Goal: Transaction & Acquisition: Purchase product/service

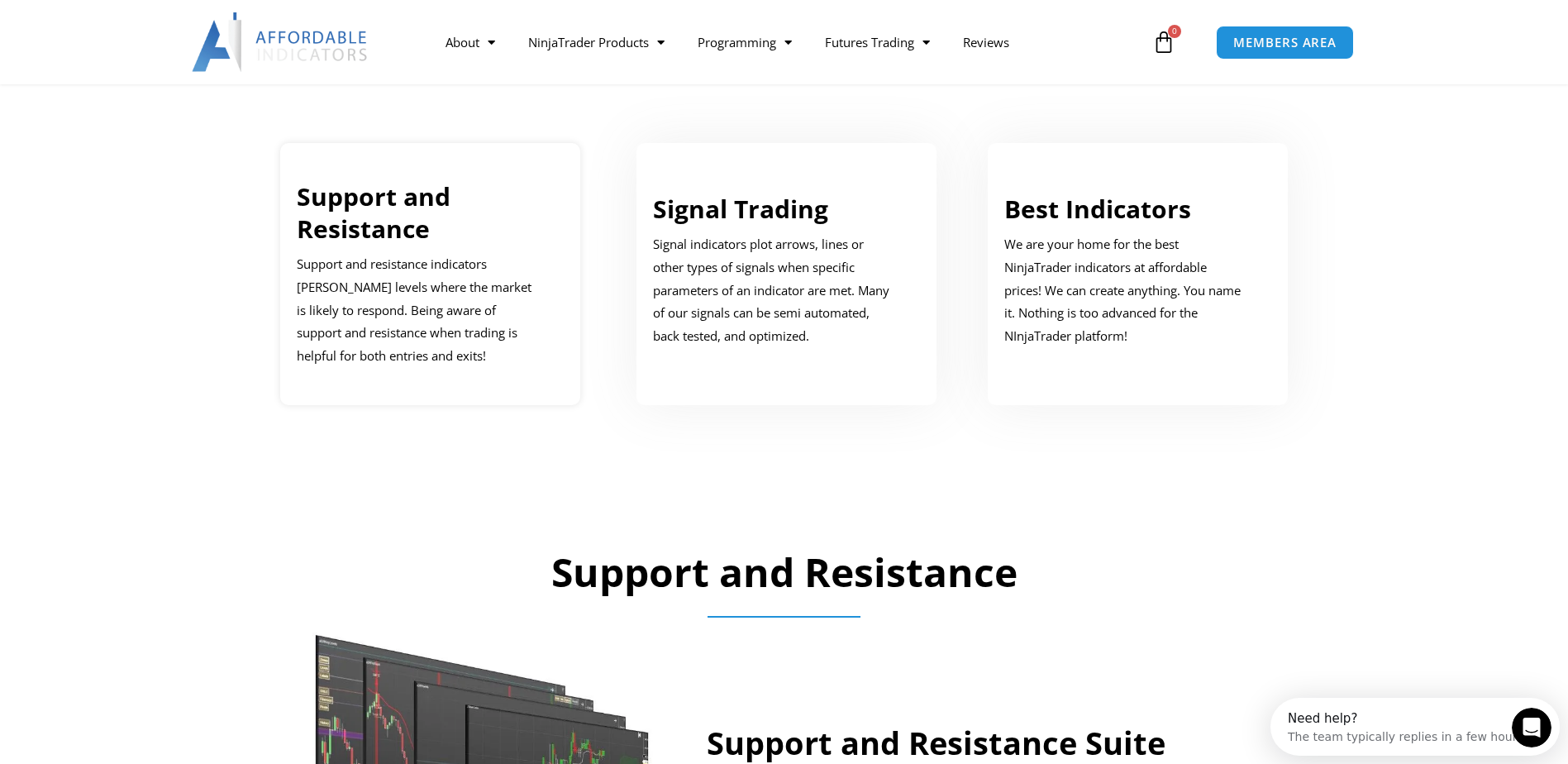
click at [421, 273] on p "Support and resistance indicators [PERSON_NAME] levels where the market is like…" at bounding box center [417, 311] width 243 height 115
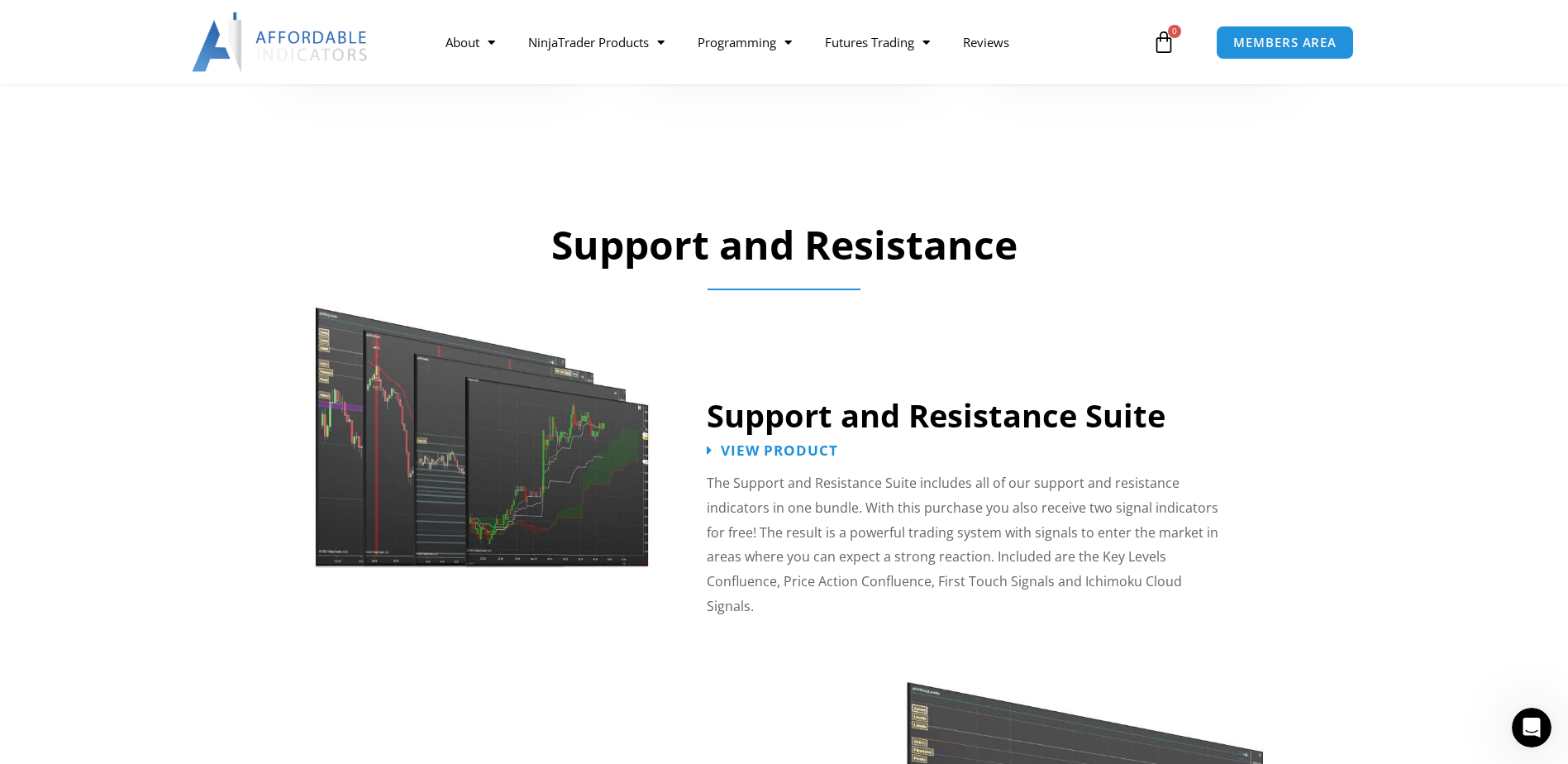
scroll to position [1164, 0]
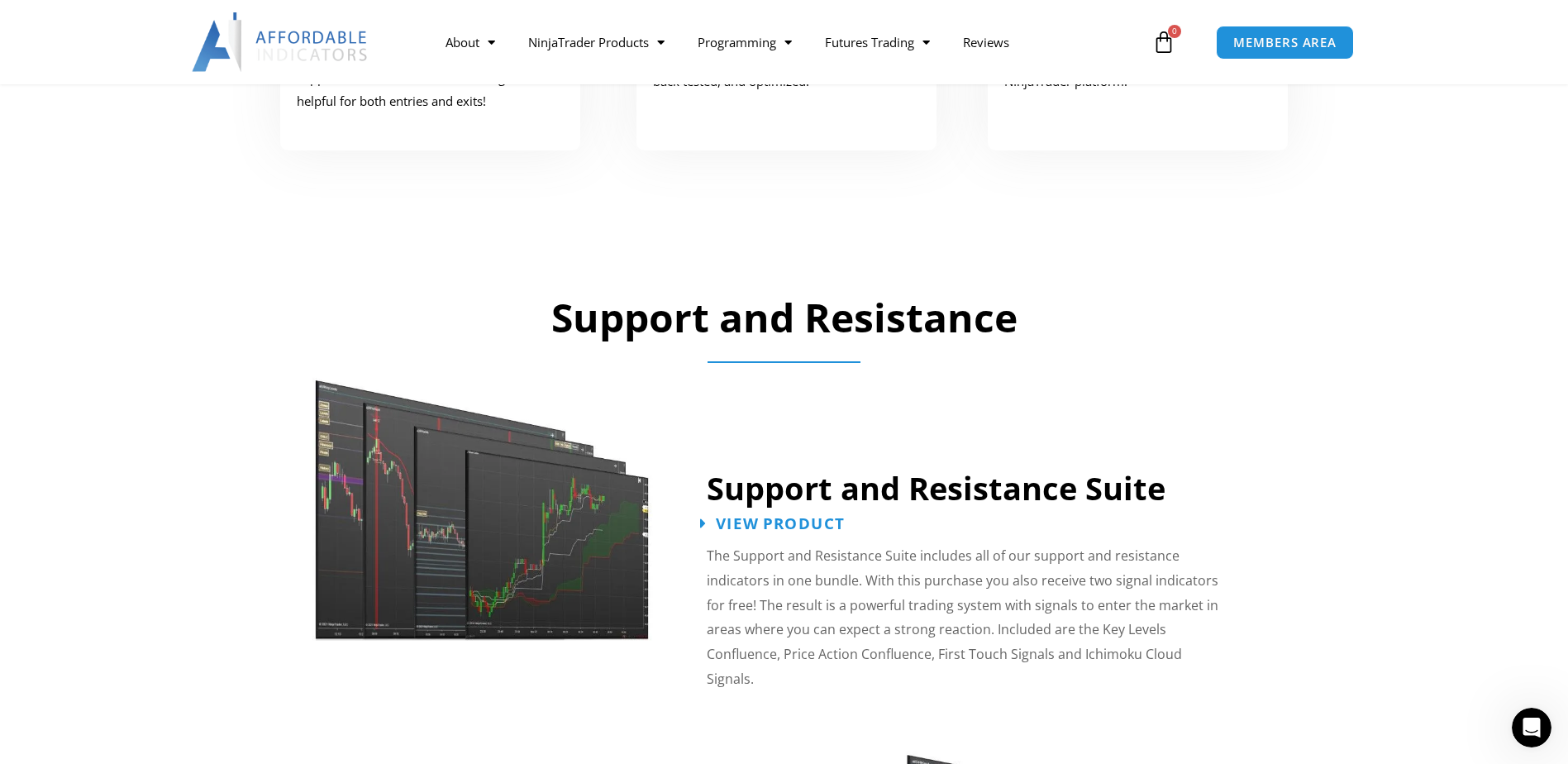
click at [799, 526] on span "View Product" at bounding box center [780, 524] width 129 height 16
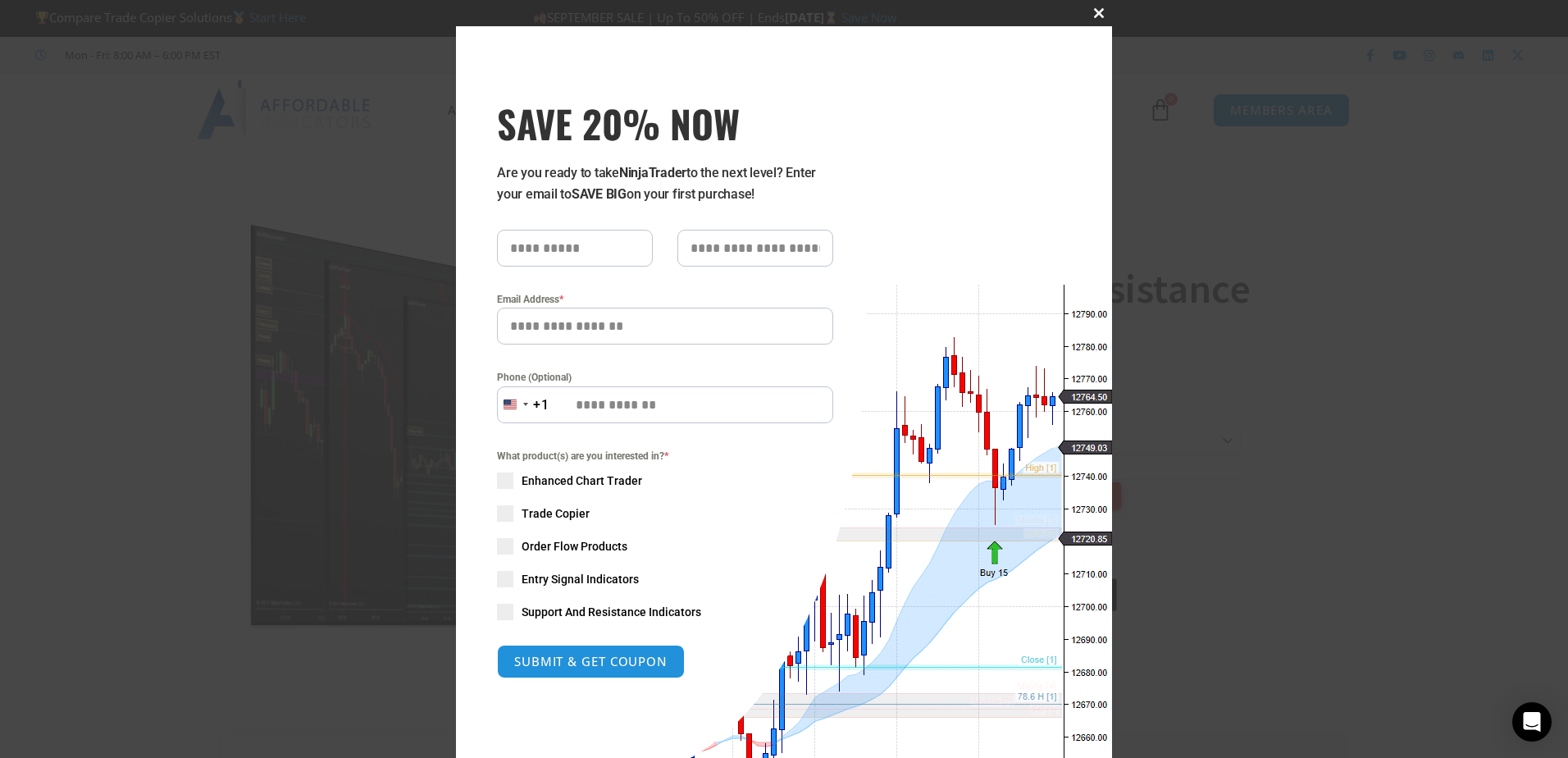
click at [1095, 8] on span at bounding box center [1099, 12] width 26 height 10
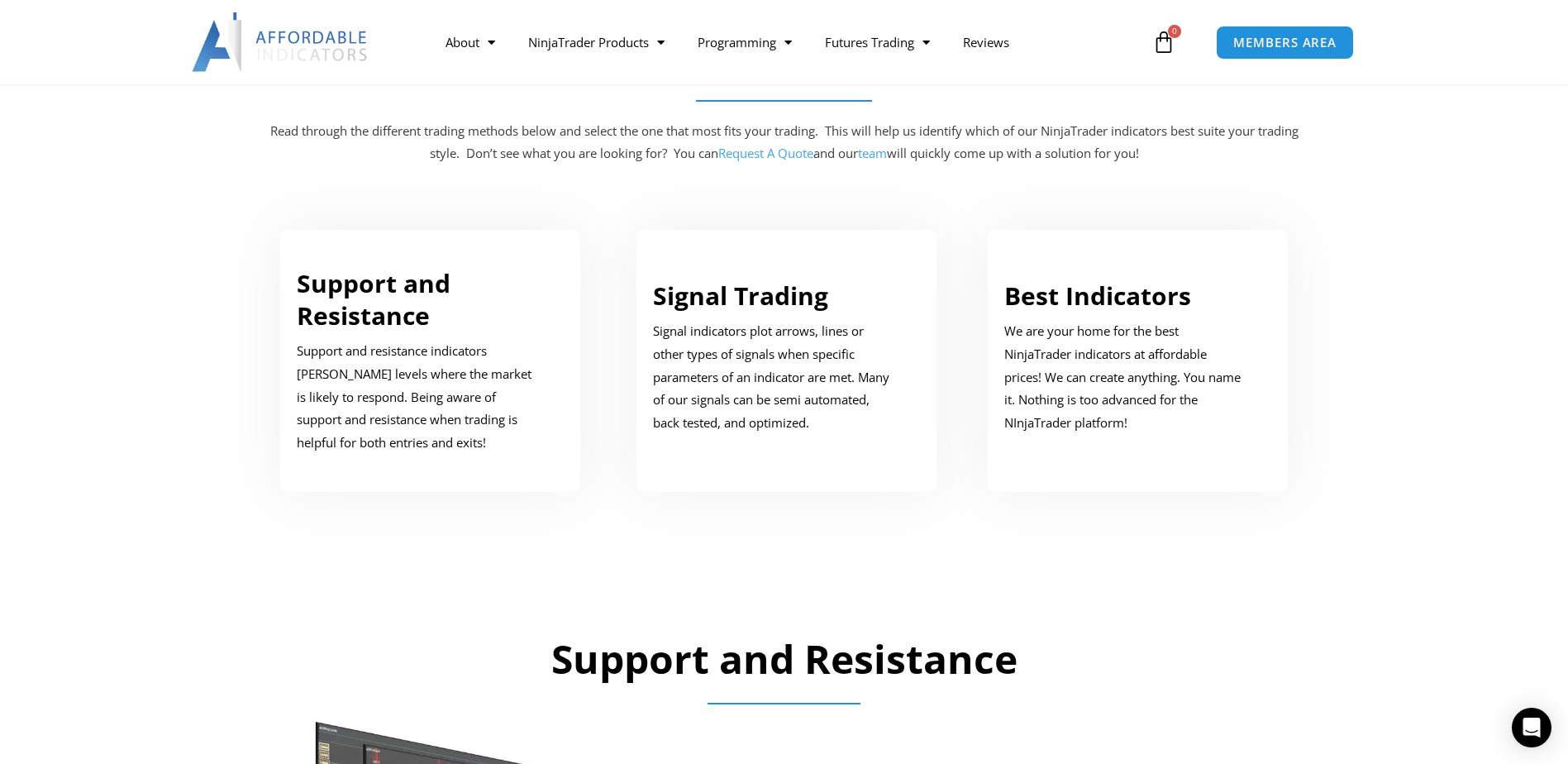
scroll to position [910, 0]
